Goal: Submit feedback/report problem: Submit feedback/report problem

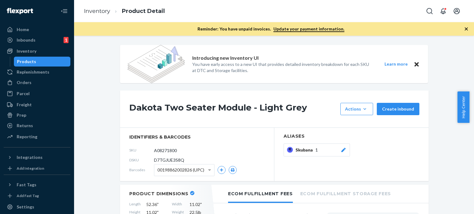
click at [83, 10] on ol "Inventory Product Detail" at bounding box center [124, 11] width 91 height 18
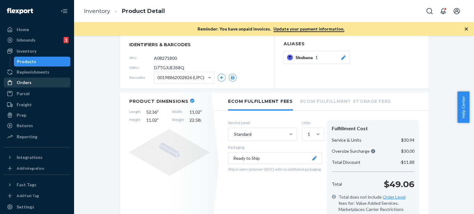
click at [30, 82] on div "Orders" at bounding box center [24, 83] width 15 height 6
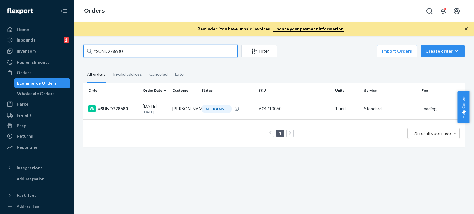
drag, startPoint x: 138, startPoint y: 52, endPoint x: 70, endPoint y: 52, distance: 67.3
click at [70, 52] on div "Home Inbounds 1 Shipping Plans Problems 1 Inventory Products Replenishments Ord…" at bounding box center [237, 107] width 474 height 214
paste input "4186"
type input "#SUND274186"
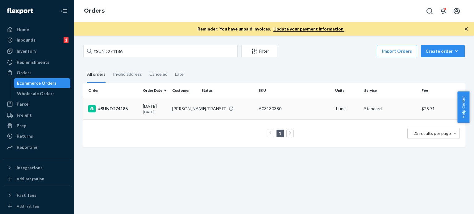
click at [157, 106] on div "[DATE] [DATE]" at bounding box center [155, 108] width 24 height 11
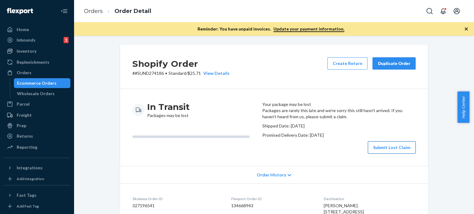
click at [385, 154] on button "Submit Lost Claim" at bounding box center [392, 148] width 48 height 12
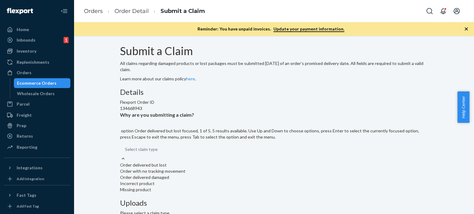
click at [228, 156] on div "Select claim type" at bounding box center [274, 149] width 308 height 12
click at [126, 153] on input "Why are you submitting a claim? option Order delivered but lost focused, 1 of 5…" at bounding box center [125, 150] width 1 height 6
click at [209, 168] on div "Order with no tracking movement" at bounding box center [274, 171] width 308 height 6
click at [126, 147] on input "Why are you submitting a claim? option Order with no tracking movement focused,…" at bounding box center [125, 150] width 1 height 6
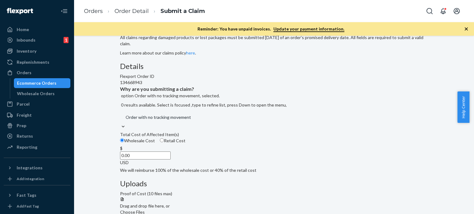
scroll to position [47, 0]
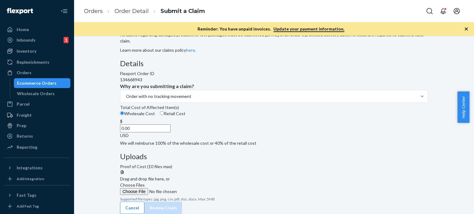
drag, startPoint x: 216, startPoint y: 161, endPoint x: 227, endPoint y: 162, distance: 11.1
click at [171, 133] on input "0.00" at bounding box center [145, 129] width 51 height 8
type input "228.00"
click at [145, 183] on span "Choose Files" at bounding box center [132, 185] width 25 height 5
click at [204, 189] on input "Choose Files" at bounding box center [162, 192] width 84 height 7
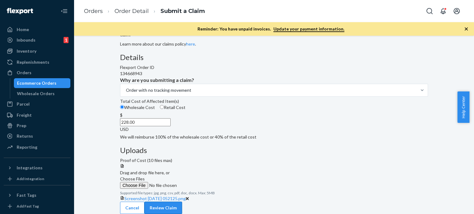
click at [182, 205] on button "Review Claim" at bounding box center [163, 208] width 38 height 12
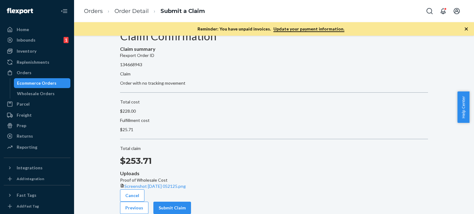
scroll to position [35, 0]
click at [191, 205] on button "Submit Claim" at bounding box center [172, 208] width 38 height 12
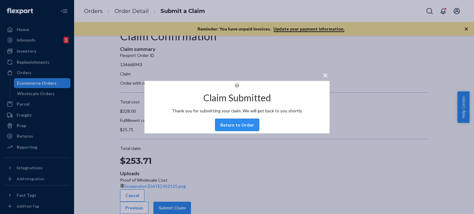
click at [238, 131] on button "Return to Order" at bounding box center [237, 125] width 44 height 12
